Goal: Transaction & Acquisition: Purchase product/service

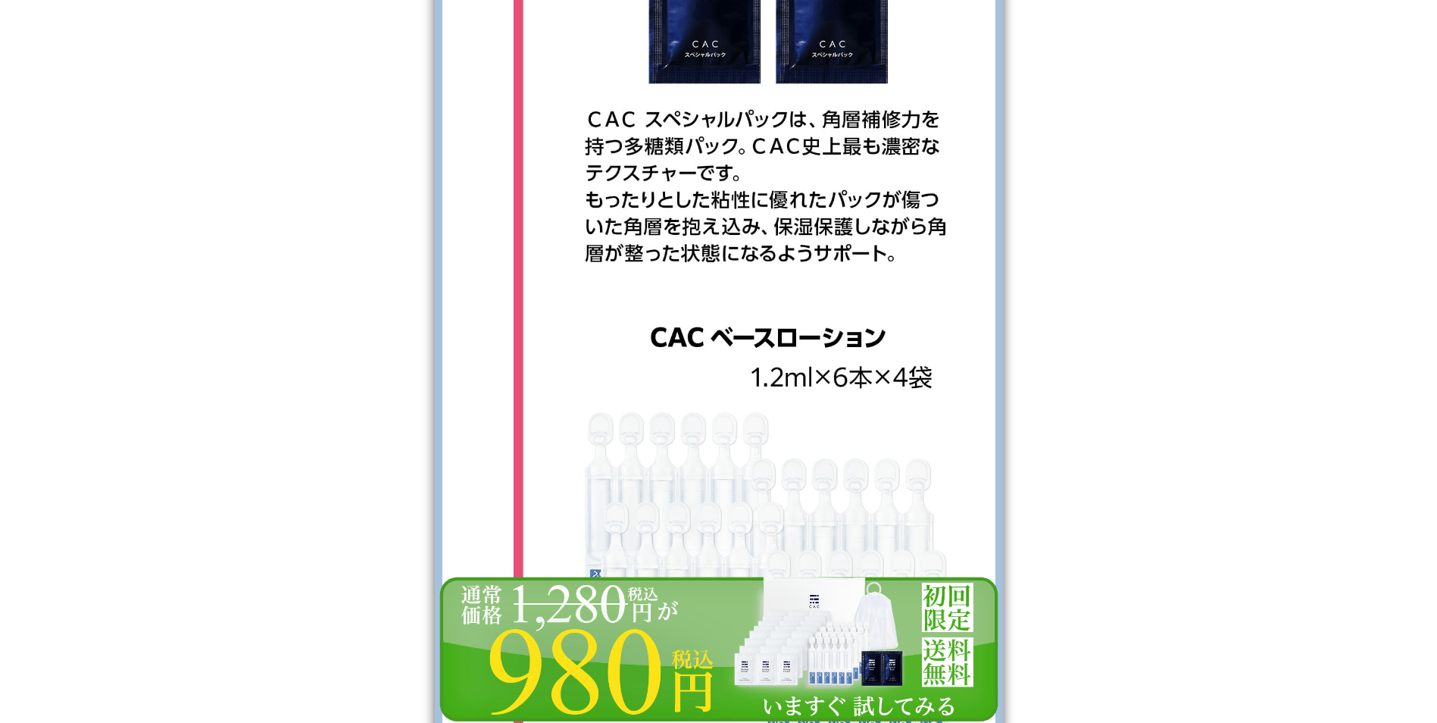
scroll to position [16209, 0]
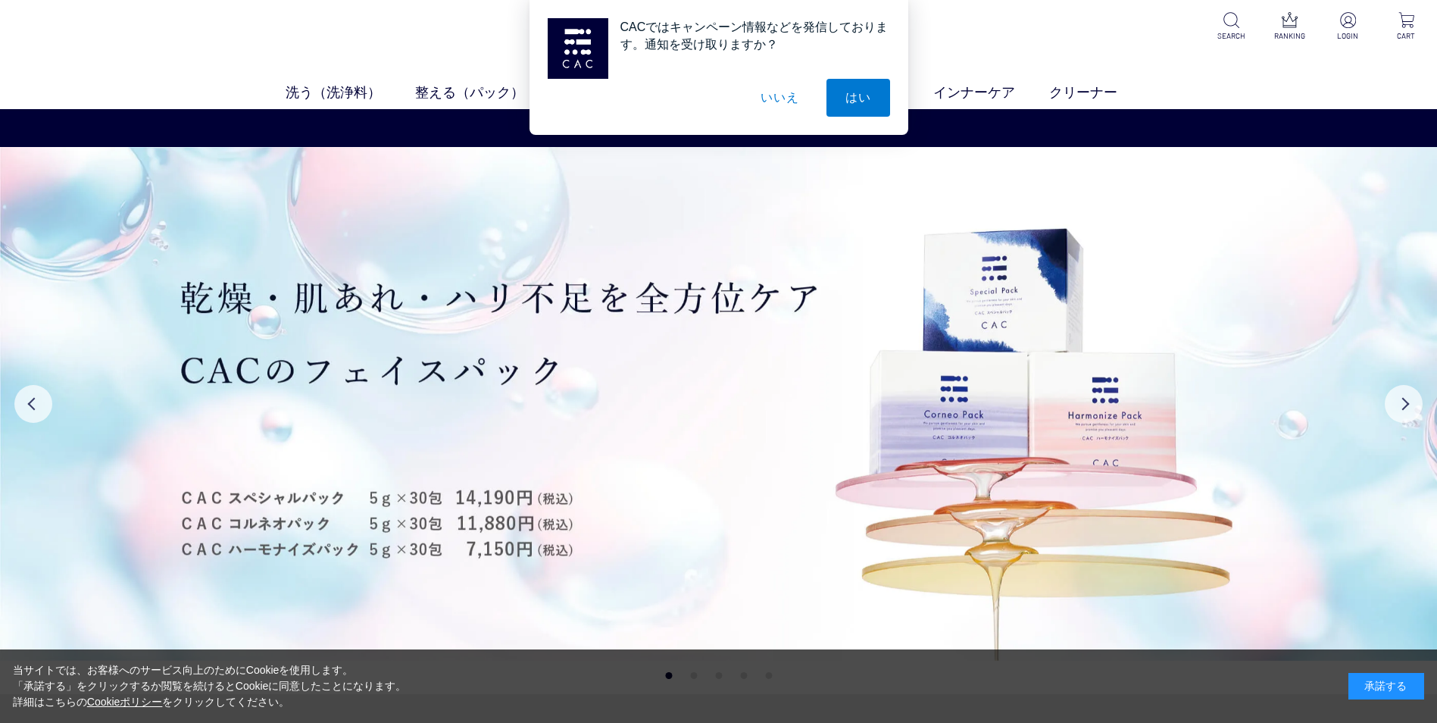
click at [775, 98] on button "いいえ" at bounding box center [780, 98] width 76 height 38
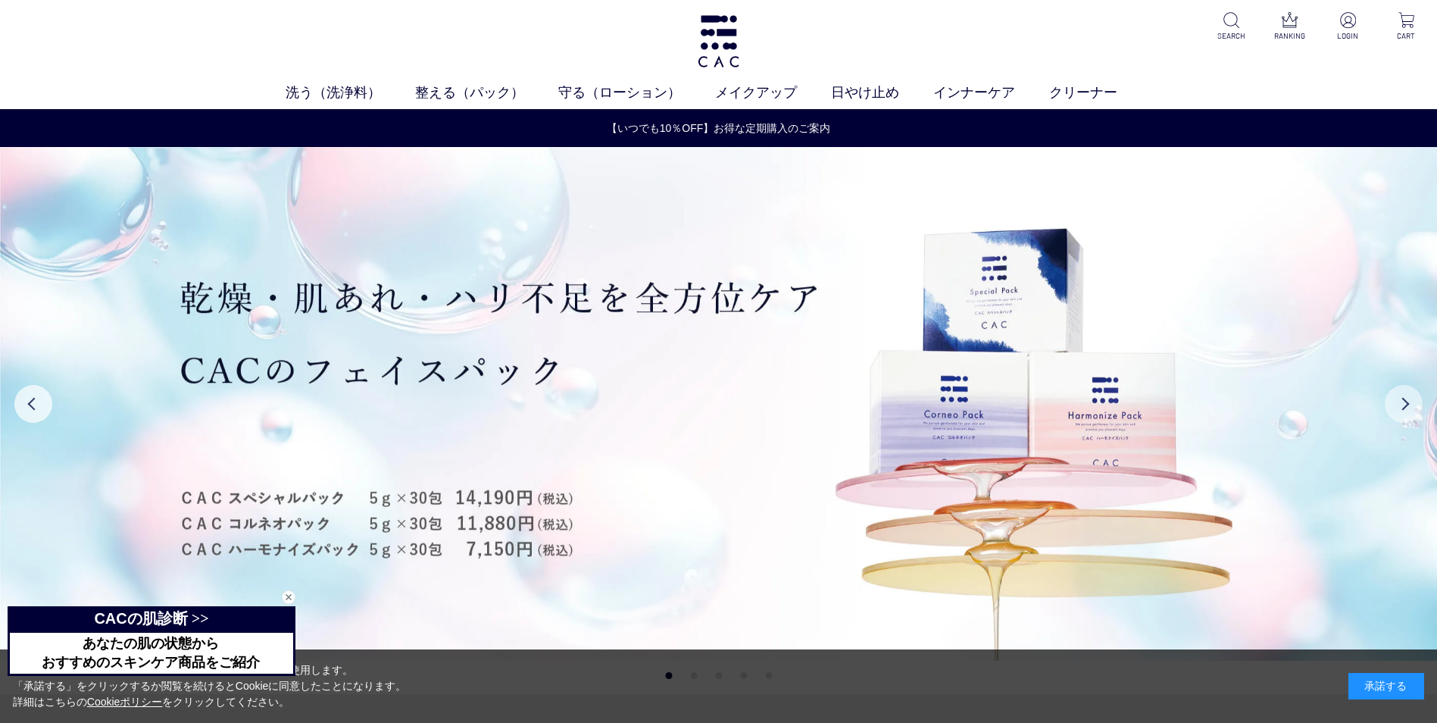
click at [1409, 405] on button "Next" at bounding box center [1404, 404] width 38 height 38
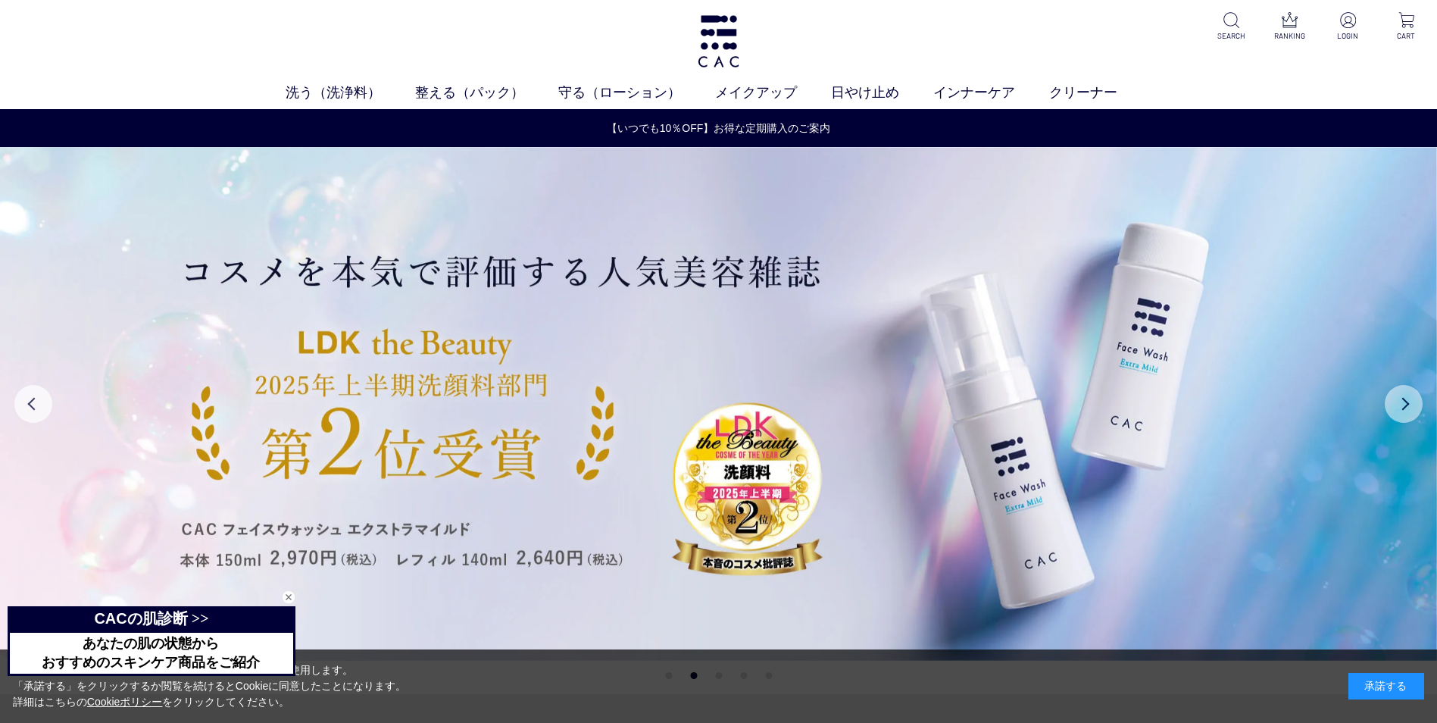
click at [1409, 405] on button "Next" at bounding box center [1404, 404] width 38 height 38
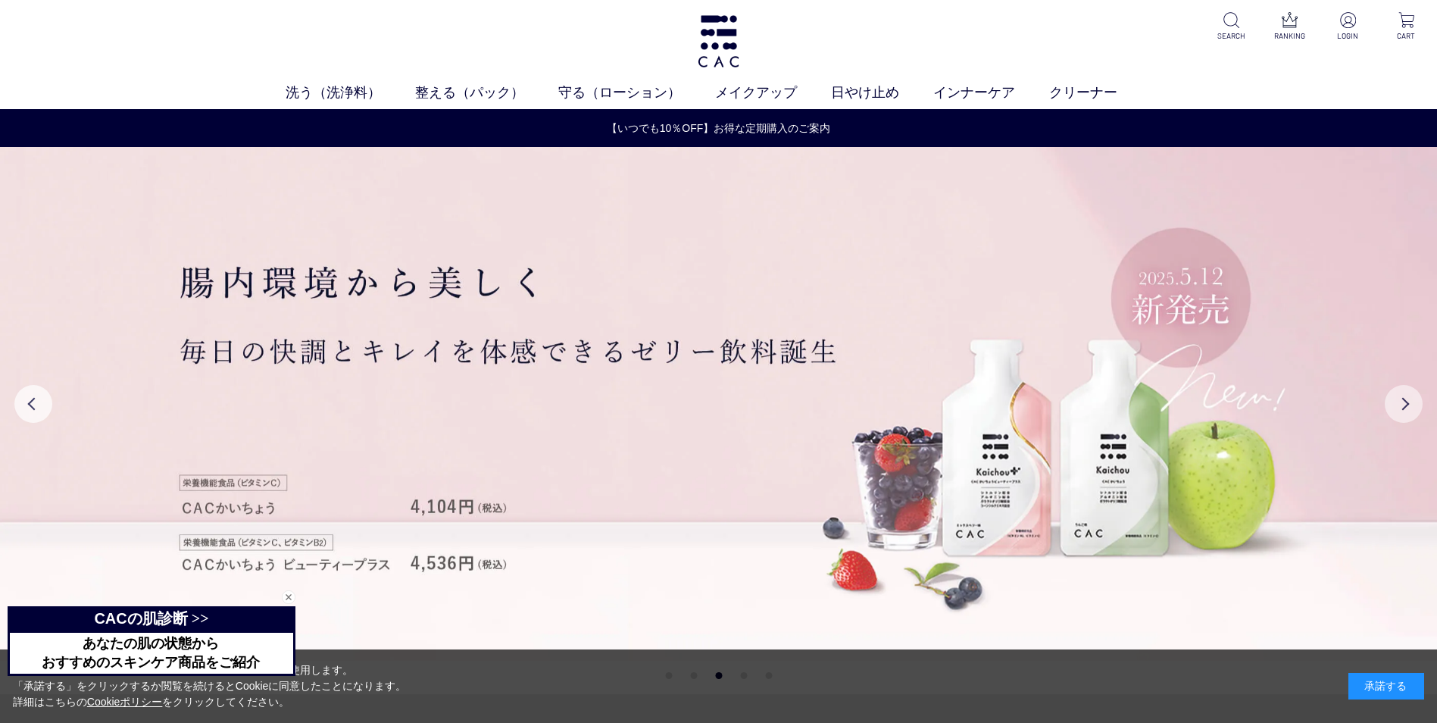
click at [1409, 405] on button "Next" at bounding box center [1404, 404] width 38 height 38
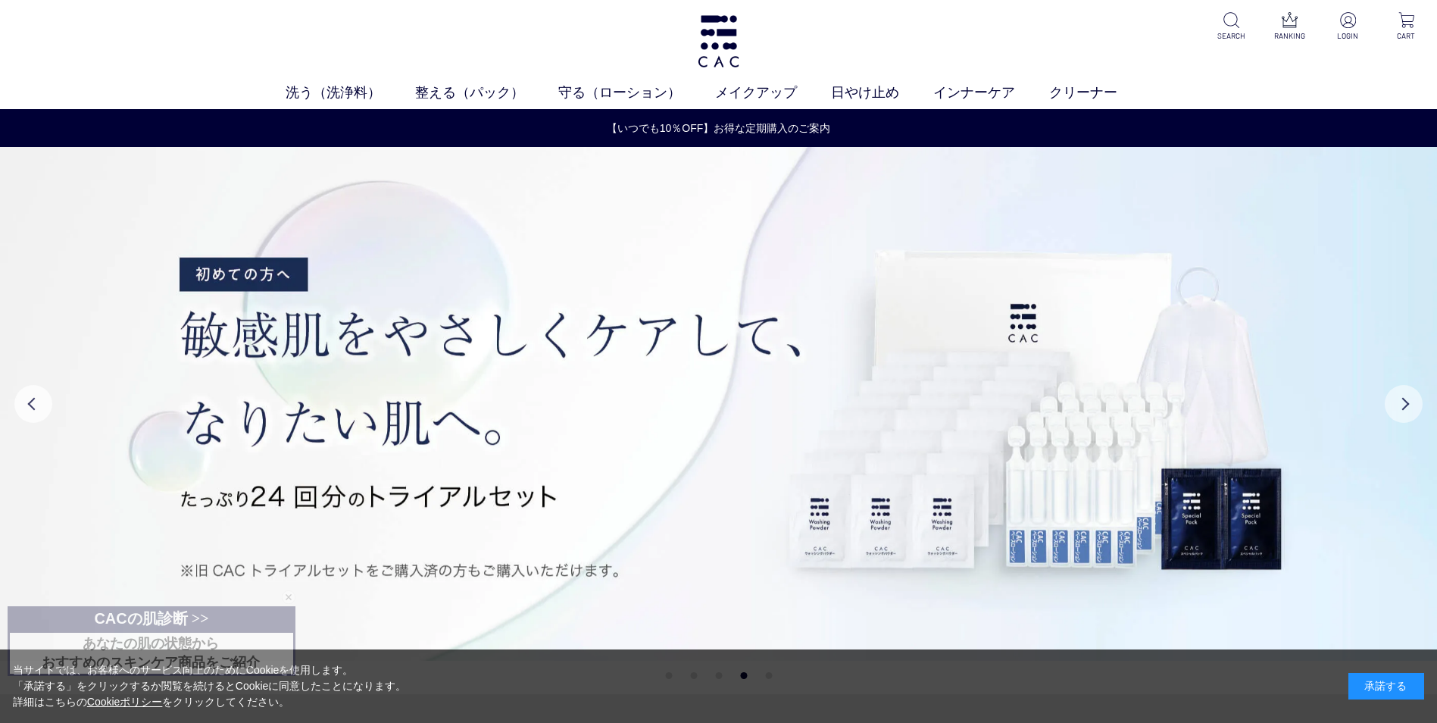
click at [1409, 405] on button "Next" at bounding box center [1404, 404] width 38 height 38
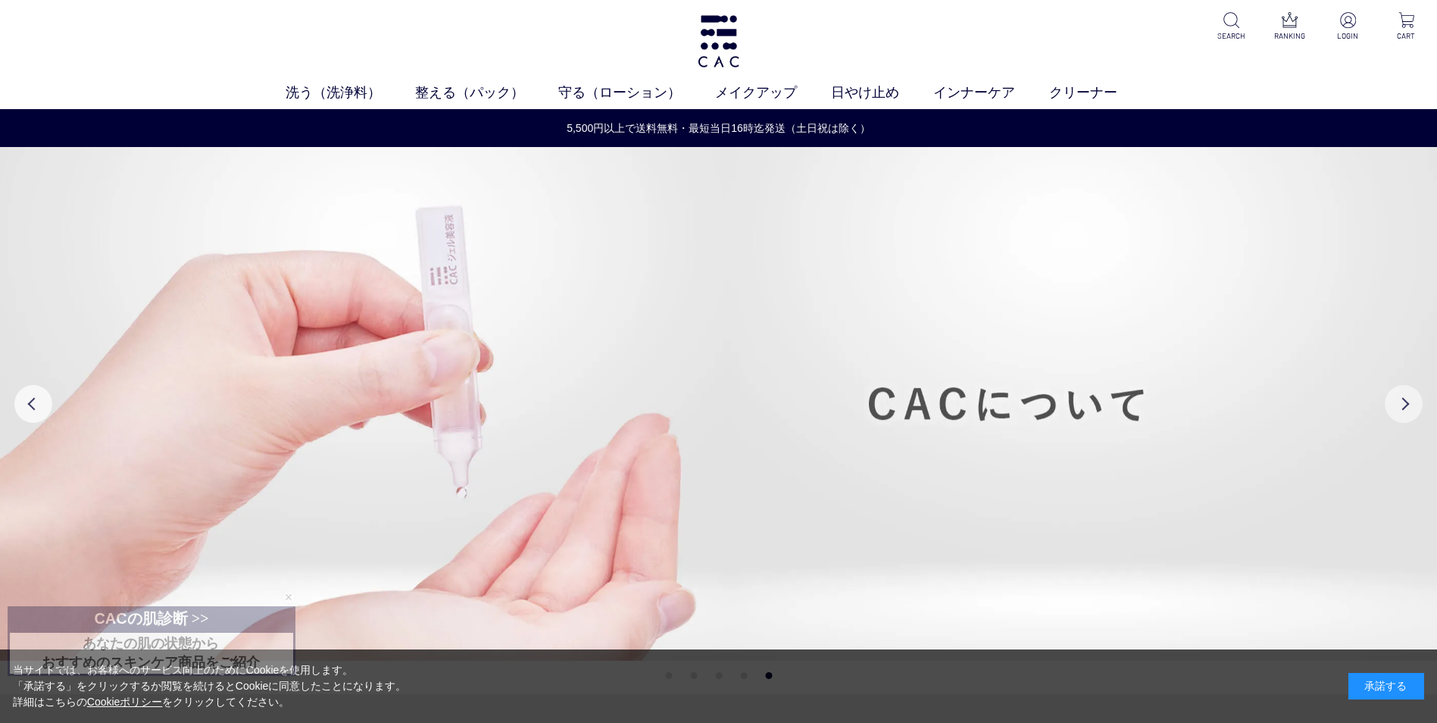
click at [1409, 405] on button "Next" at bounding box center [1404, 404] width 38 height 38
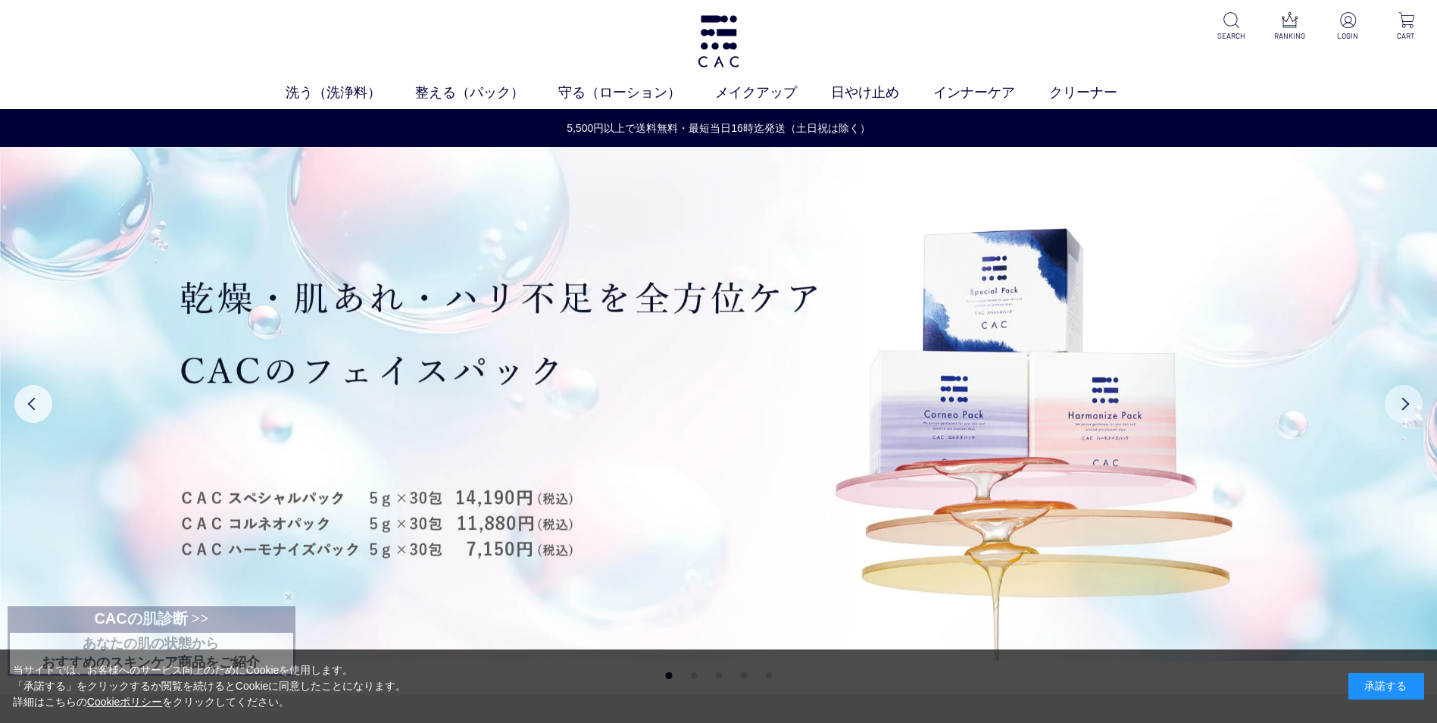
click at [1409, 405] on button "Next" at bounding box center [1404, 404] width 38 height 38
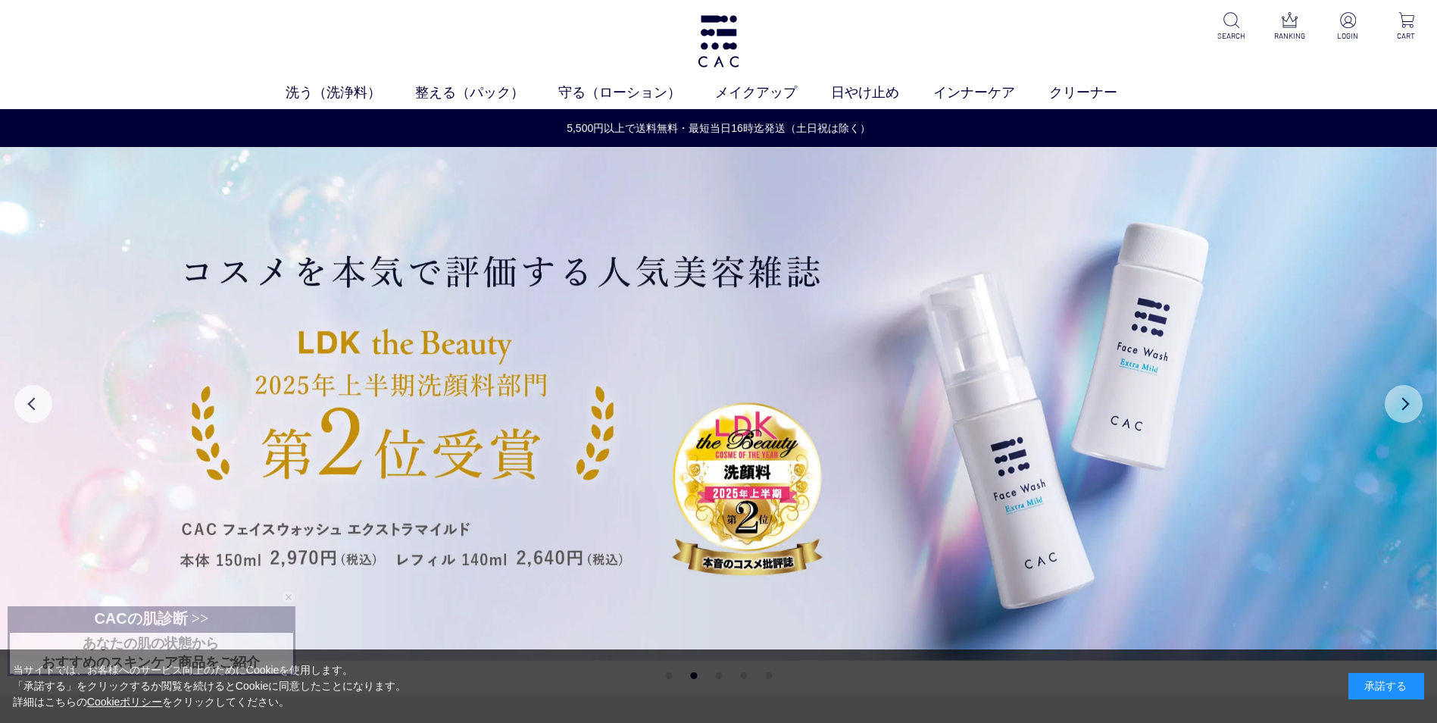
click at [1409, 405] on button "Next" at bounding box center [1404, 404] width 38 height 38
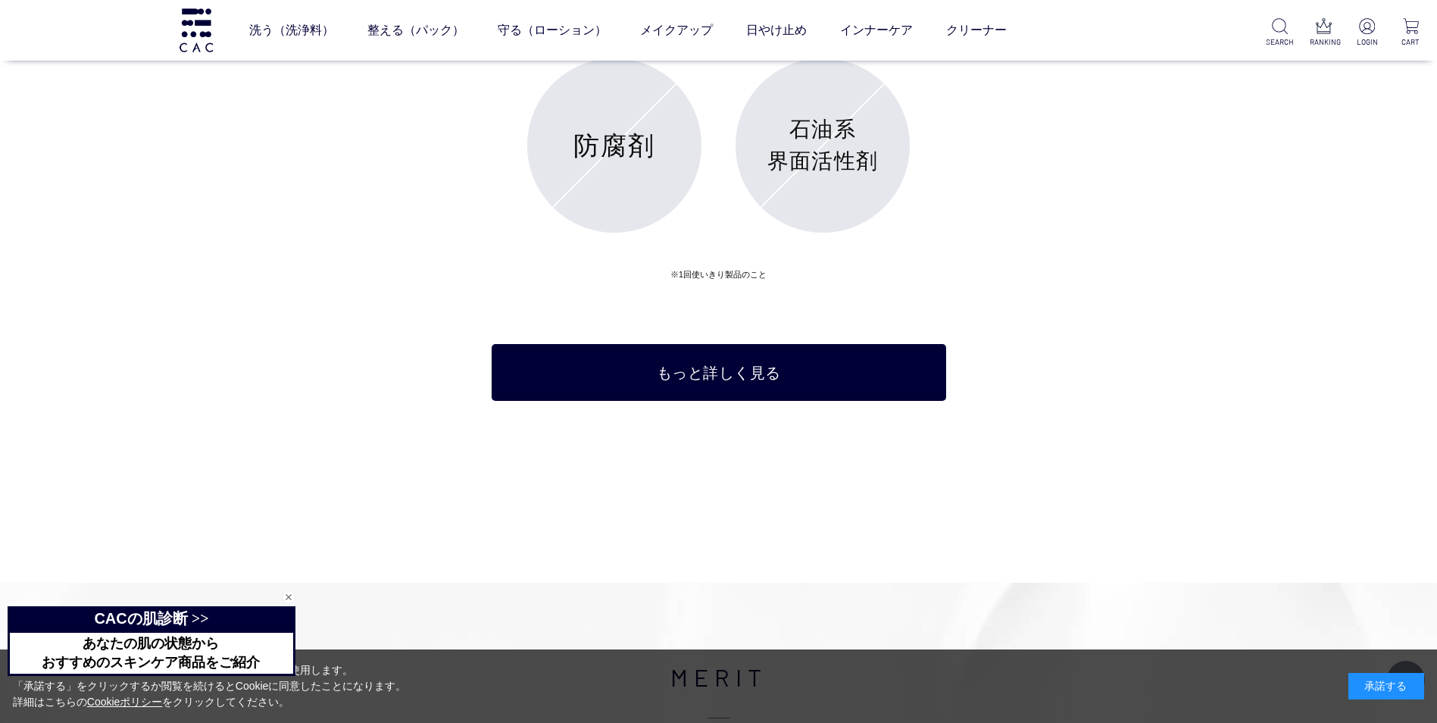
scroll to position [7963, 0]
